Goal: Find specific page/section: Find specific page/section

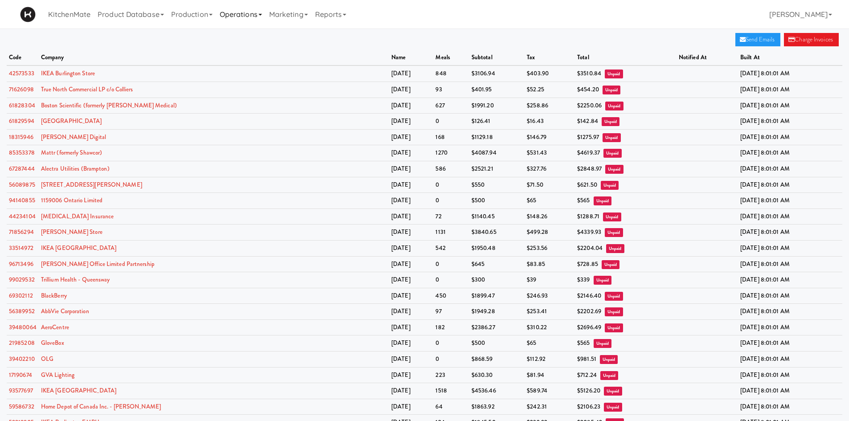
click at [258, 11] on link "Operations" at bounding box center [240, 14] width 49 height 29
click at [267, 42] on link "Sites" at bounding box center [251, 39] width 71 height 16
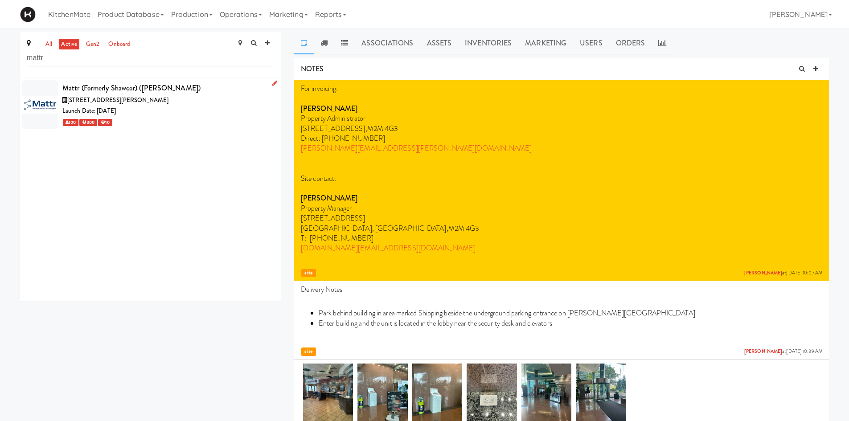
type input "mattr"
click at [224, 90] on div "Mattr (formerly Shawcor) ([PERSON_NAME])" at bounding box center [168, 88] width 212 height 13
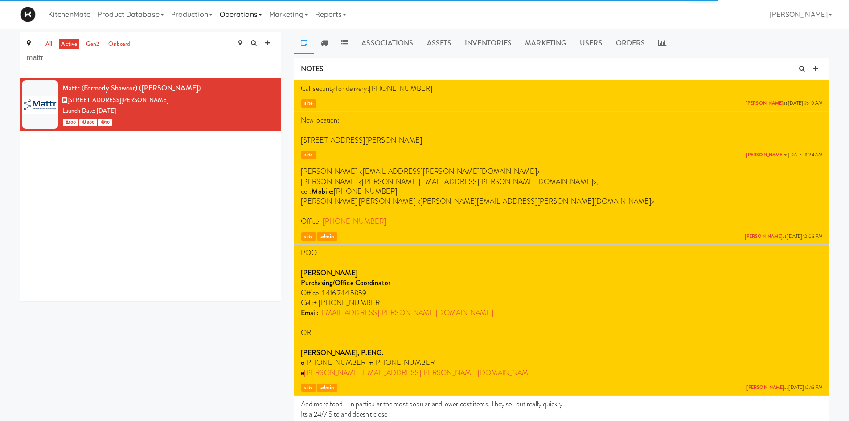
click at [251, 11] on link "Operations" at bounding box center [240, 14] width 49 height 29
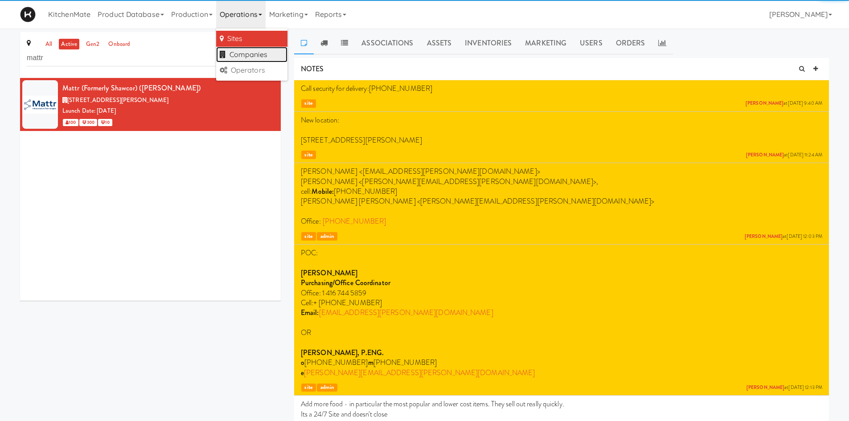
click at [260, 60] on link "Companies" at bounding box center [251, 55] width 71 height 16
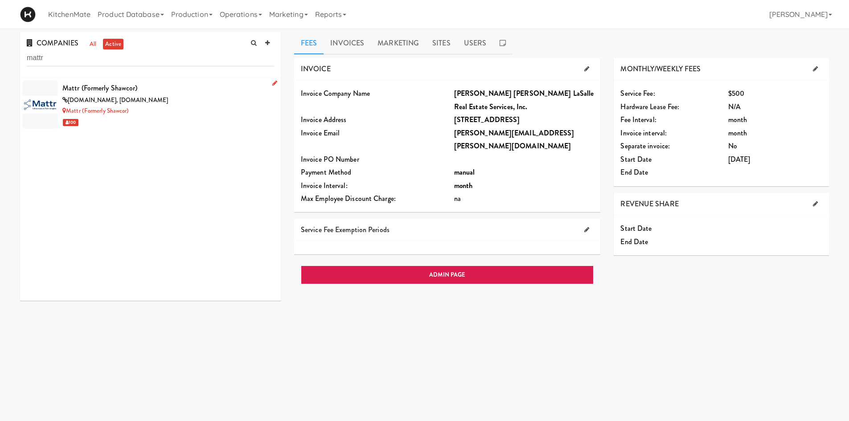
type input "mattr"
click at [158, 82] on div "Mattr (formerly Shawcor)" at bounding box center [168, 88] width 212 height 13
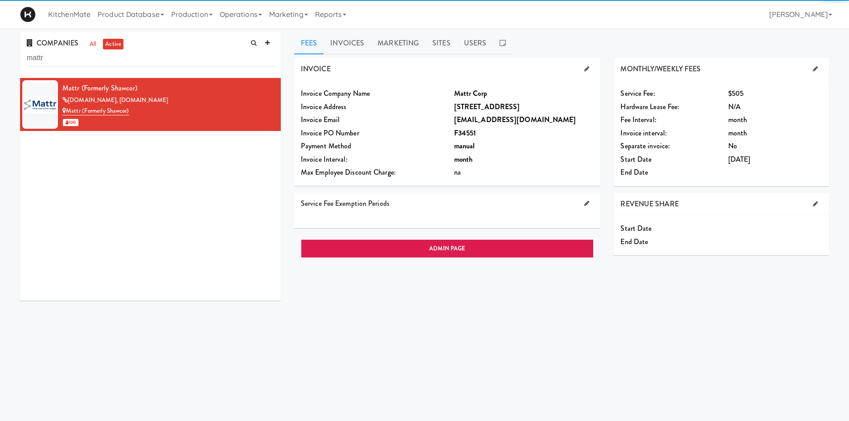
click at [320, 41] on link "Fees" at bounding box center [308, 43] width 29 height 22
click at [337, 42] on link "Invoices" at bounding box center [346, 43] width 47 height 22
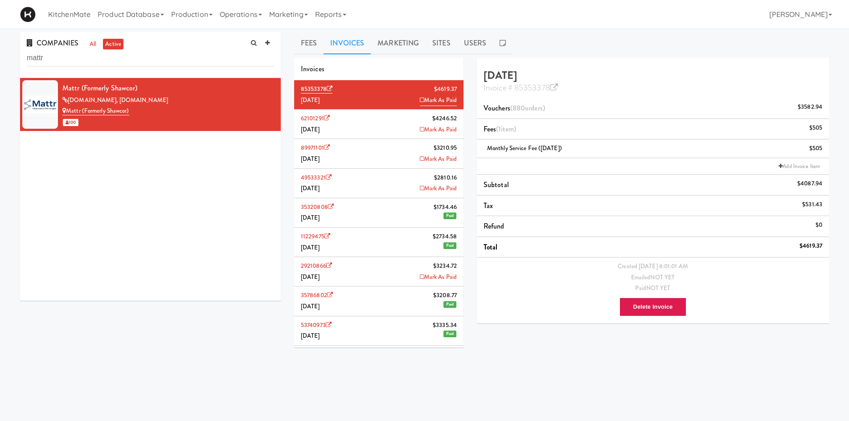
click at [377, 187] on li "49533321 $2810.[DATE] Mark As Paid" at bounding box center [378, 183] width 169 height 29
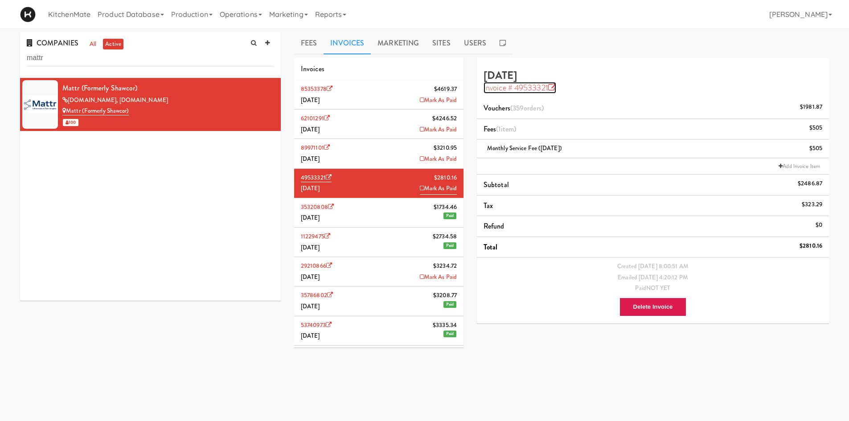
click at [549, 86] on link "Invoice # 49533321" at bounding box center [519, 88] width 73 height 12
